Goal: Task Accomplishment & Management: Use online tool/utility

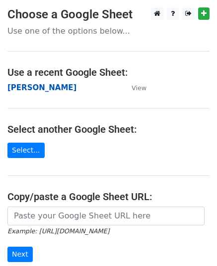
click at [29, 90] on strong "[PERSON_NAME]" at bounding box center [41, 87] width 69 height 9
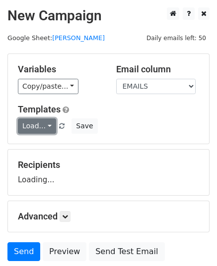
click at [40, 122] on link "Load..." at bounding box center [37, 126] width 38 height 15
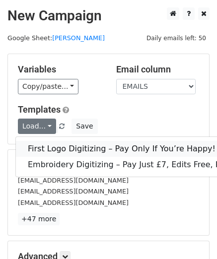
click at [82, 143] on link "First Logo Digitizing – Pay Only If You’re Happy!" at bounding box center [141, 149] width 250 height 16
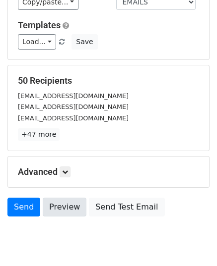
scroll to position [117, 0]
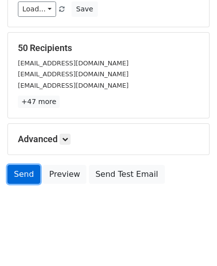
click at [21, 170] on link "Send" at bounding box center [23, 174] width 33 height 19
